Goal: Task Accomplishment & Management: Manage account settings

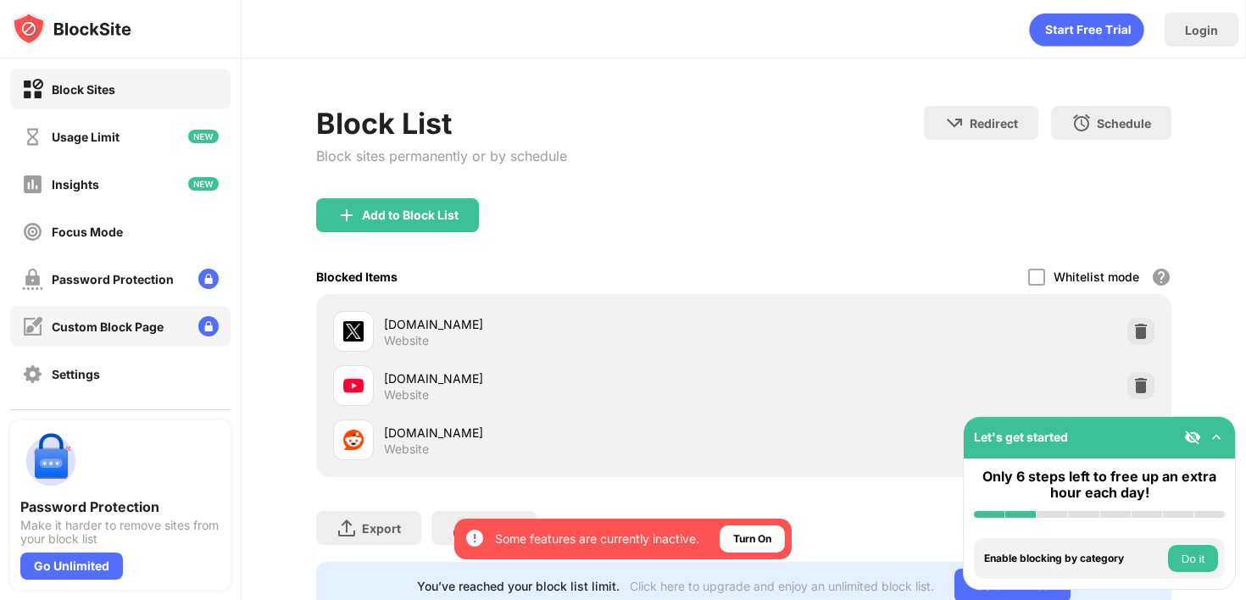
scroll to position [145, 0]
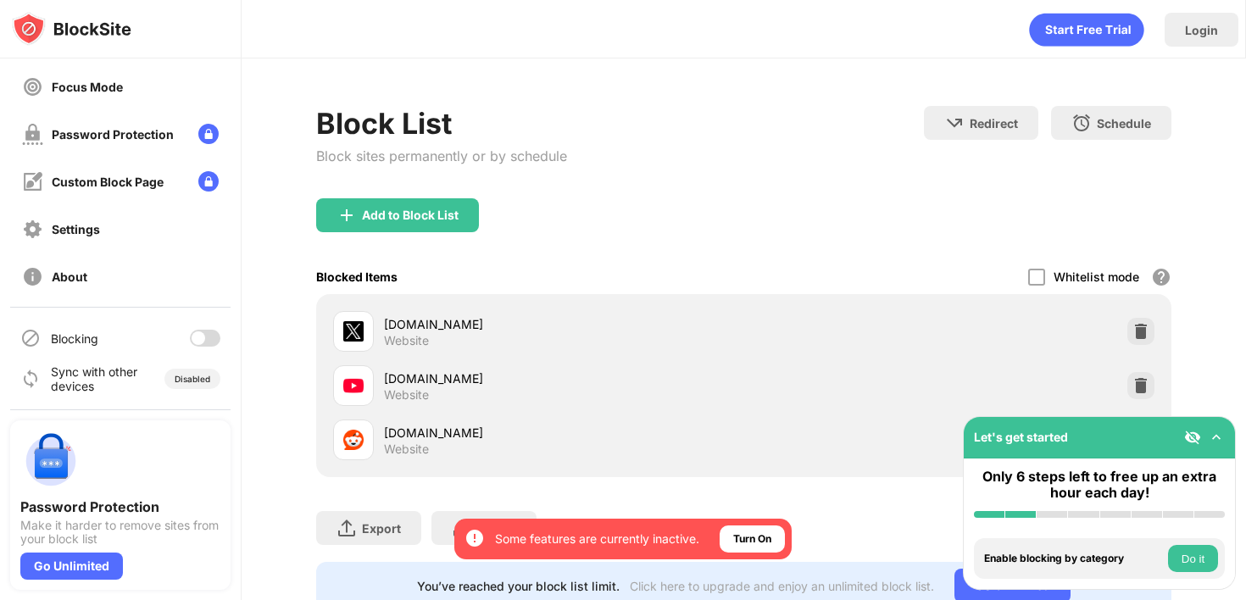
click at [195, 345] on div at bounding box center [205, 338] width 31 height 17
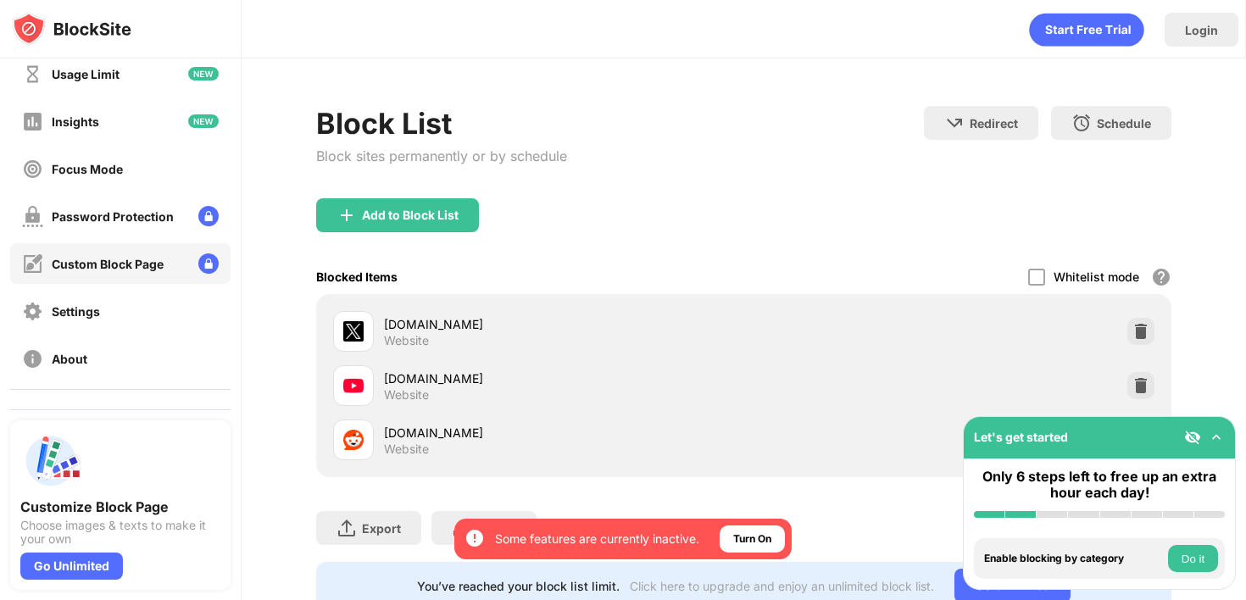
scroll to position [145, 0]
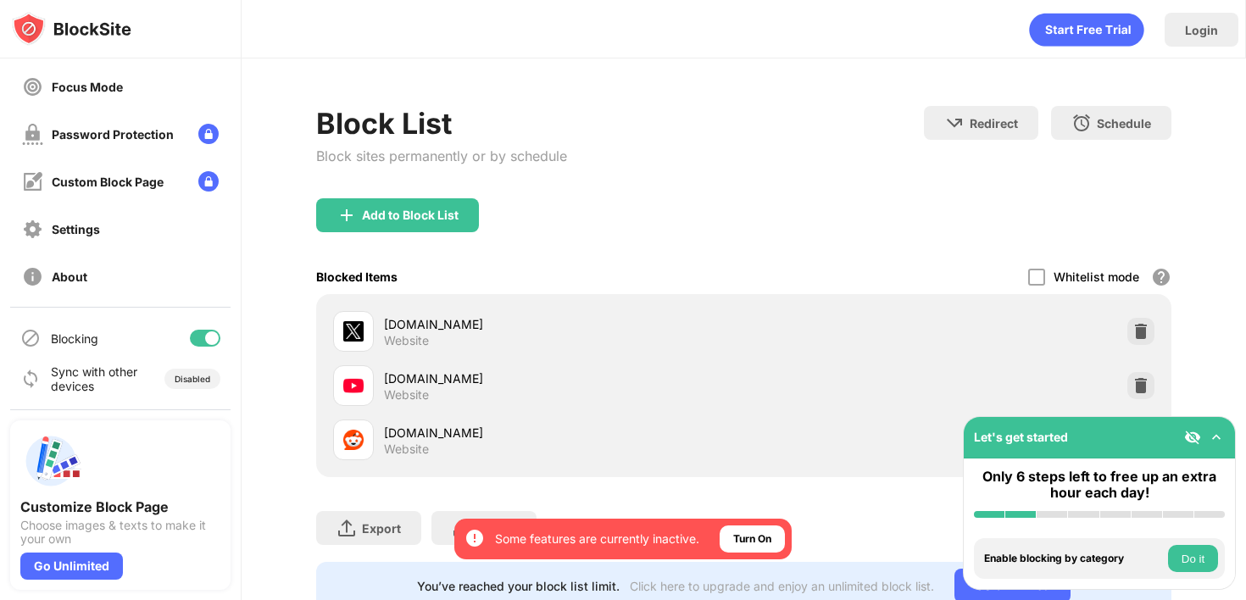
click at [205, 334] on div at bounding box center [212, 338] width 14 height 14
